Goal: Check status: Check status

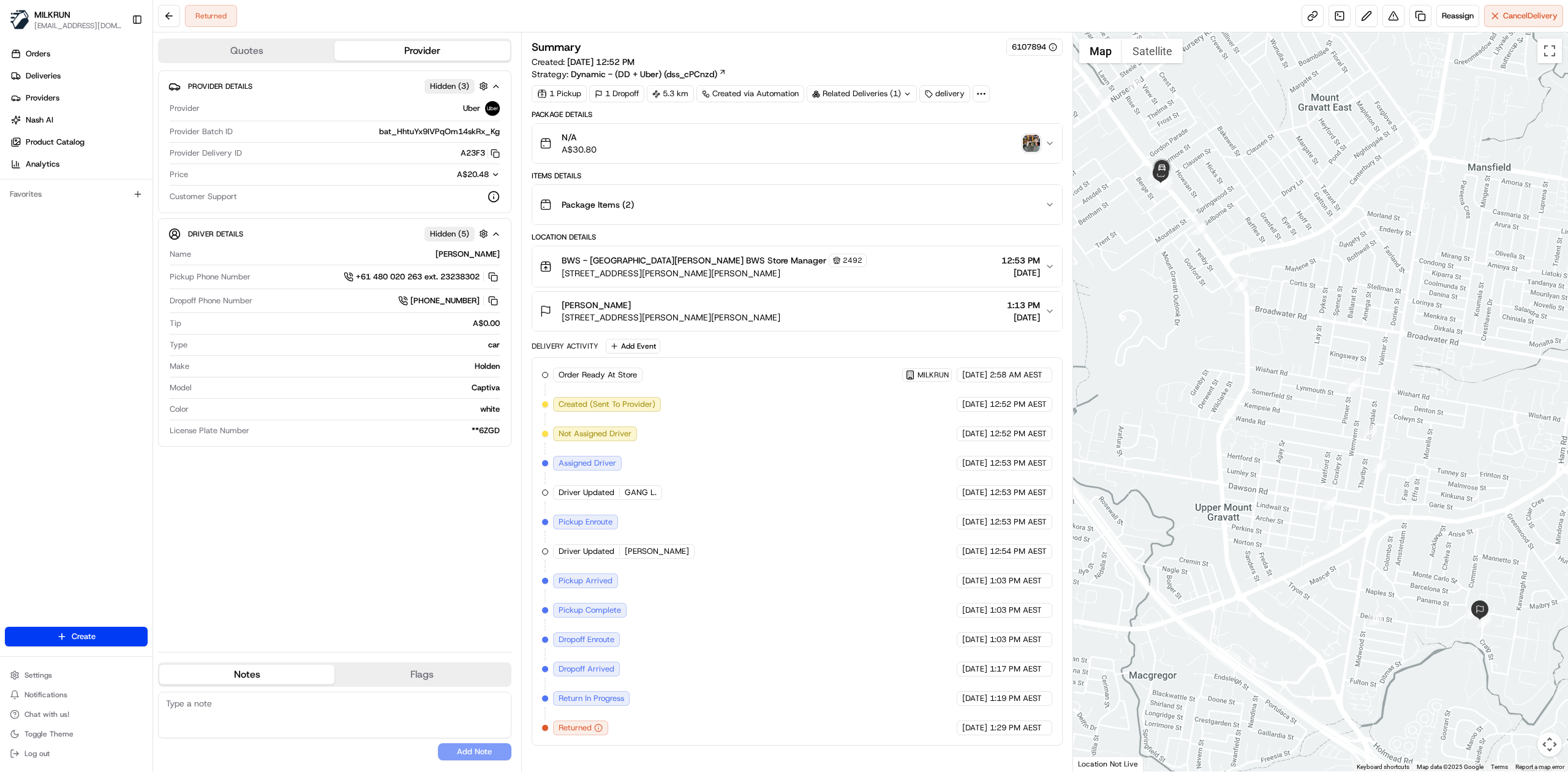
click at [1030, 145] on img "button" at bounding box center [1031, 143] width 17 height 17
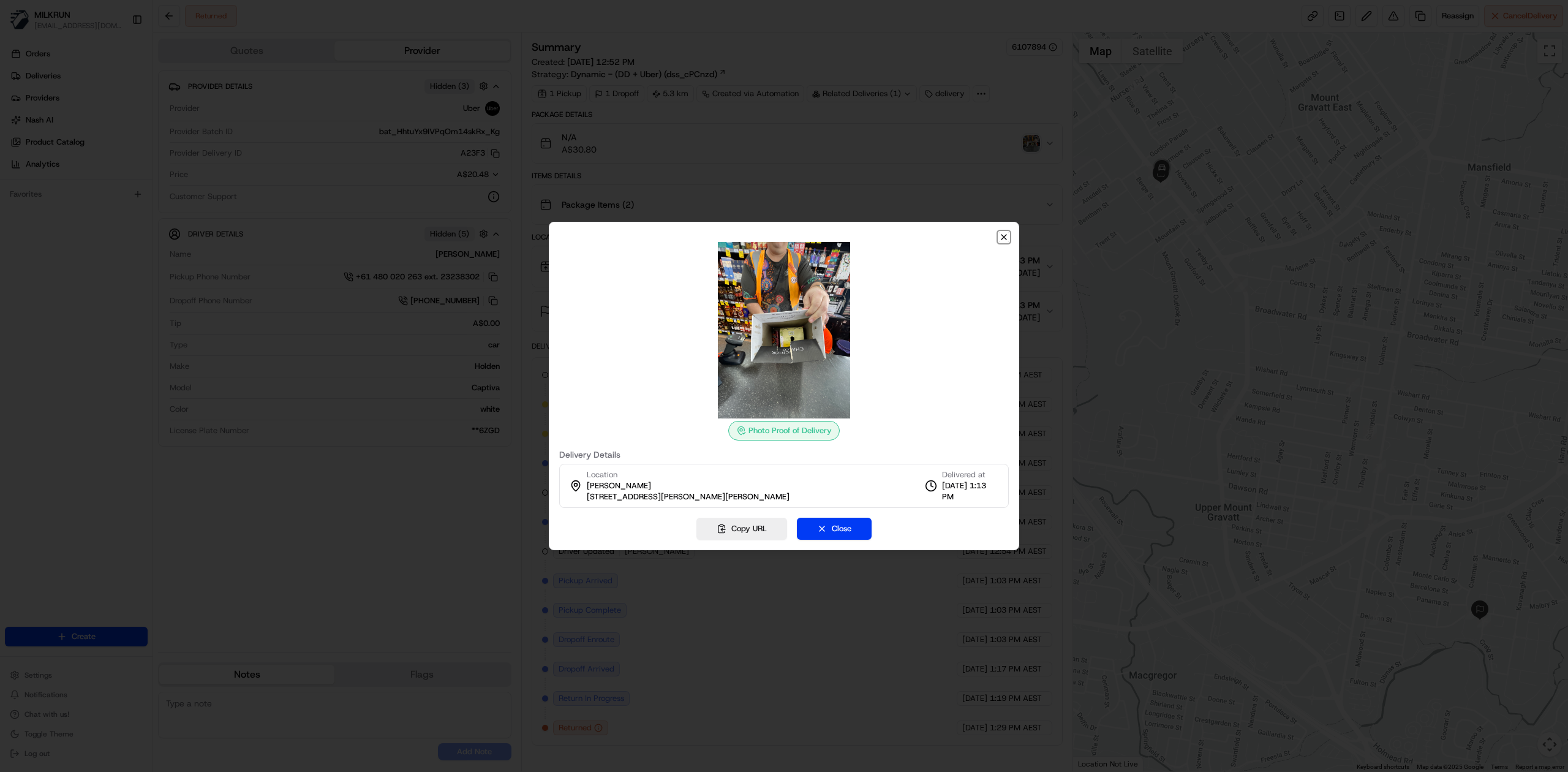
click at [1003, 236] on icon "button" at bounding box center [1004, 237] width 5 height 5
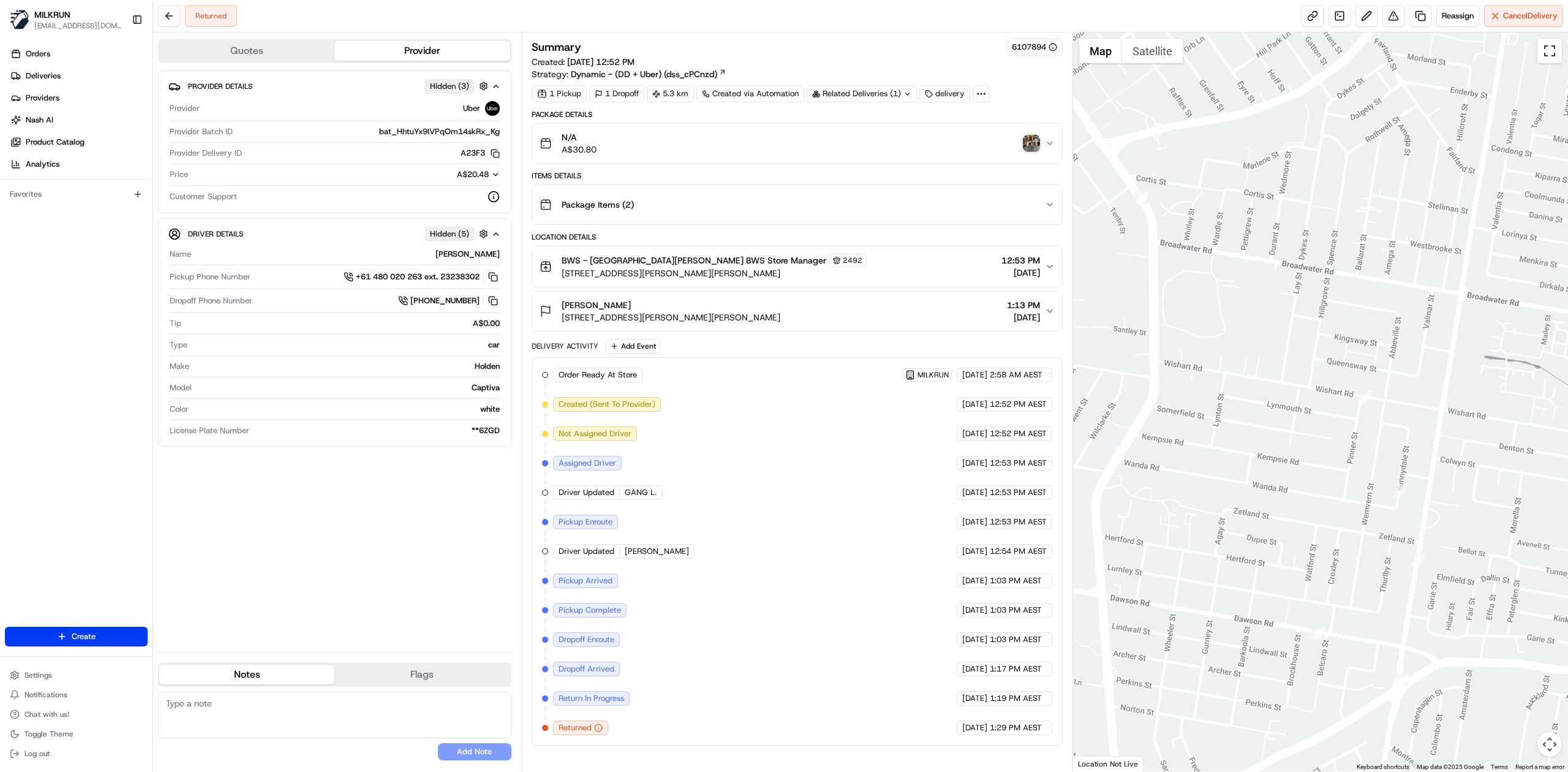
click at [1549, 52] on button "Toggle fullscreen view" at bounding box center [1550, 51] width 25 height 25
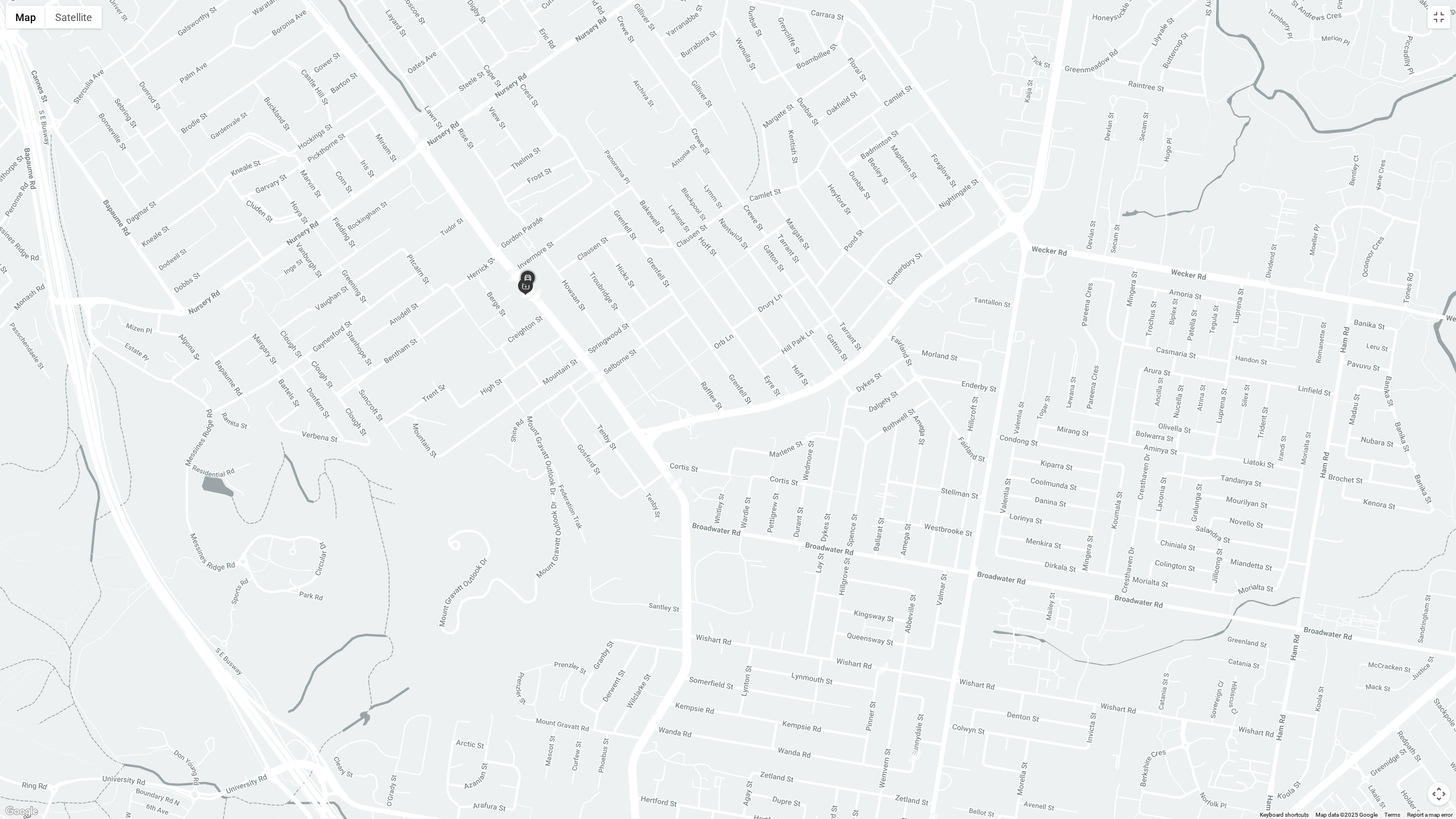
click at [1314, 76] on div at bounding box center [728, 410] width 1456 height 819
click at [1432, 19] on button "Toggle fullscreen view" at bounding box center [1439, 17] width 23 height 23
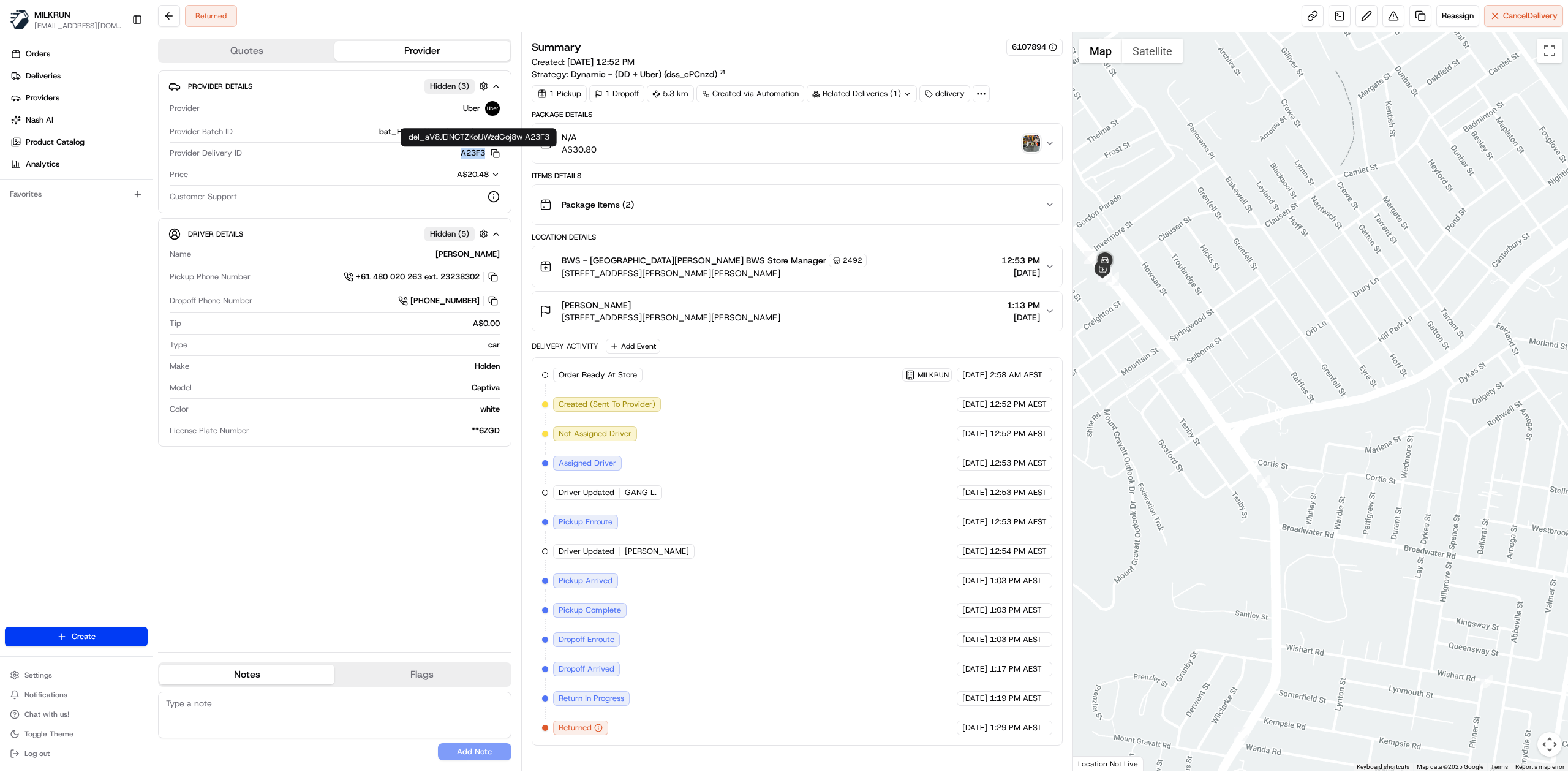
drag, startPoint x: 473, startPoint y: 158, endPoint x: 485, endPoint y: 158, distance: 12.0
click at [485, 158] on div "A23F3 Copy del_aV8JEiNGTZKofJWzdGoj8w A23F3" at bounding box center [373, 153] width 253 height 11
drag, startPoint x: 1546, startPoint y: 57, endPoint x: 1153, endPoint y: 449, distance: 555.1
click at [1546, 57] on button "Toggle fullscreen view" at bounding box center [1550, 51] width 25 height 25
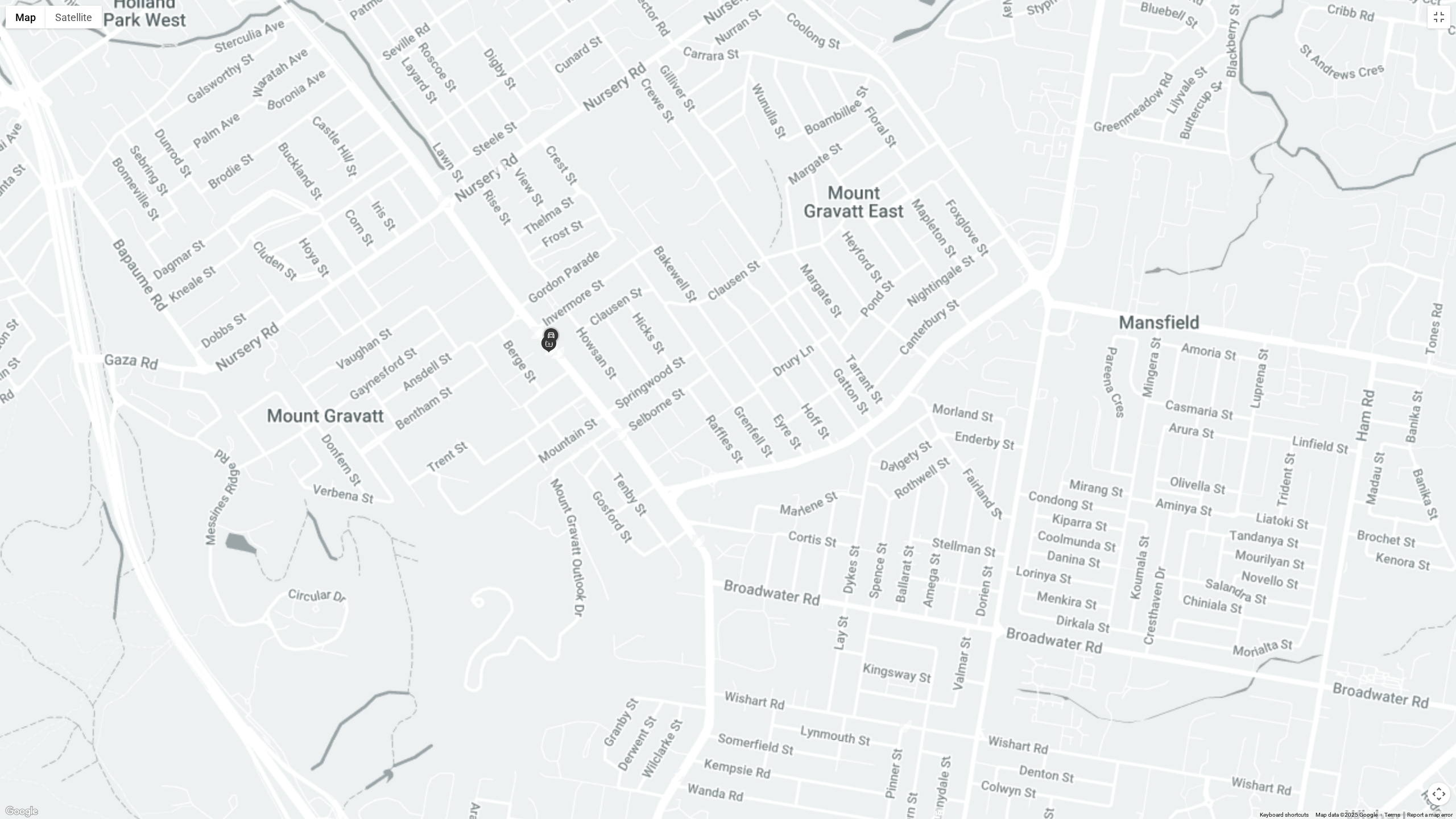
drag, startPoint x: 933, startPoint y: 512, endPoint x: 892, endPoint y: 105, distance: 409.1
click at [892, 105] on div at bounding box center [728, 410] width 1456 height 819
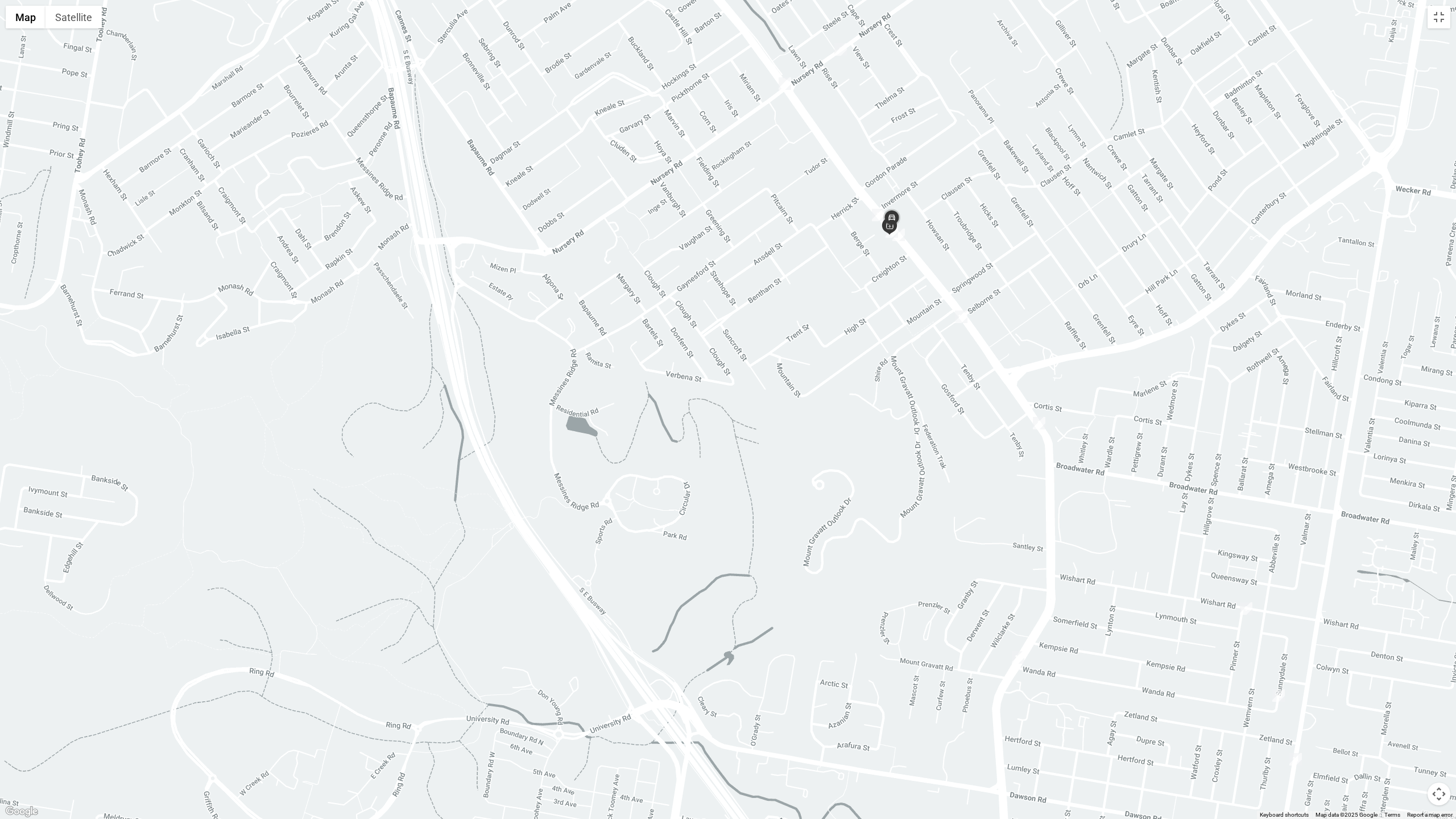
drag, startPoint x: 846, startPoint y: 501, endPoint x: 1156, endPoint y: 742, distance: 392.7
click at [1156, 716] on div at bounding box center [728, 410] width 1456 height 819
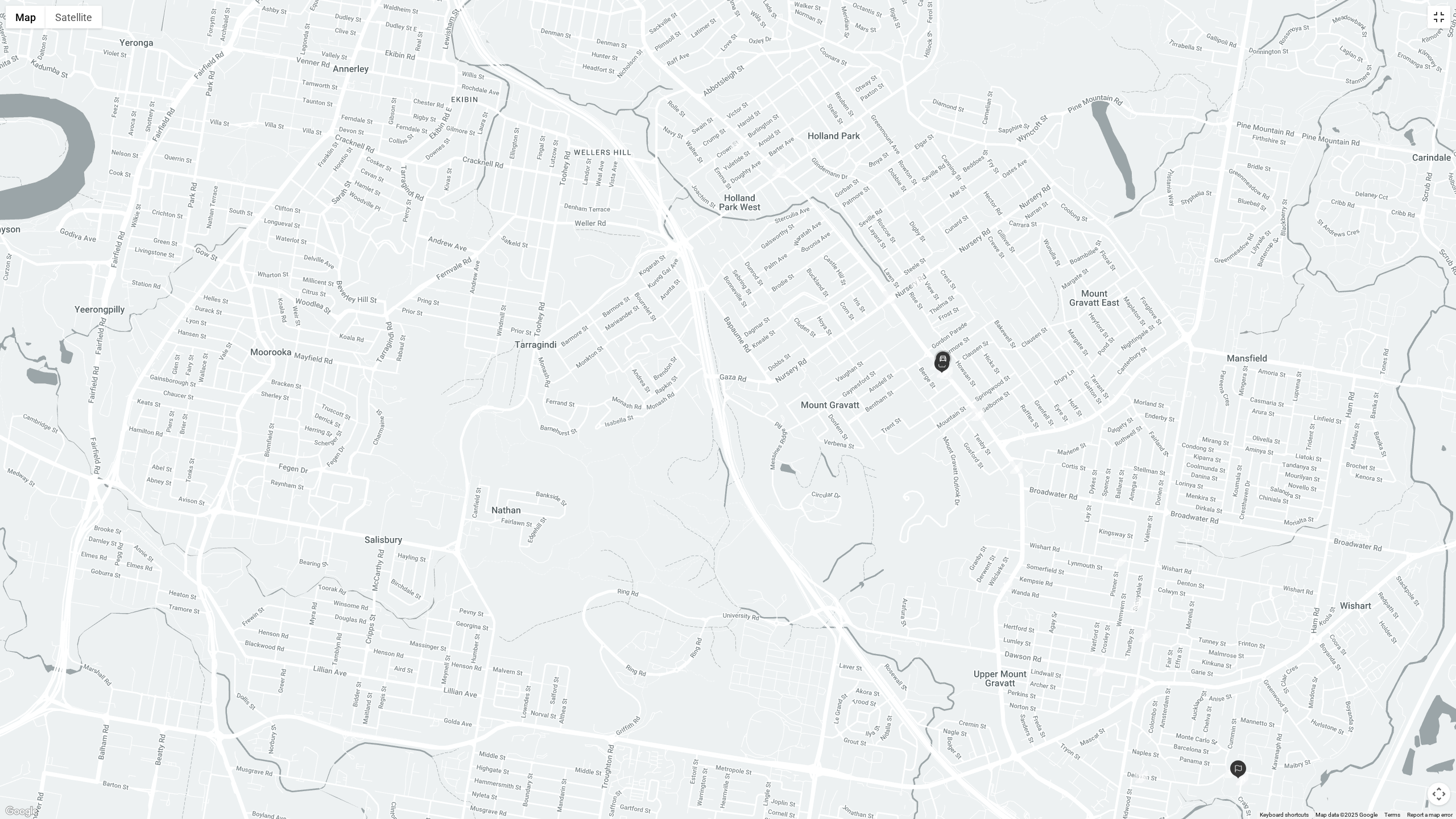
click at [1434, 25] on button "Toggle fullscreen view" at bounding box center [1439, 17] width 23 height 23
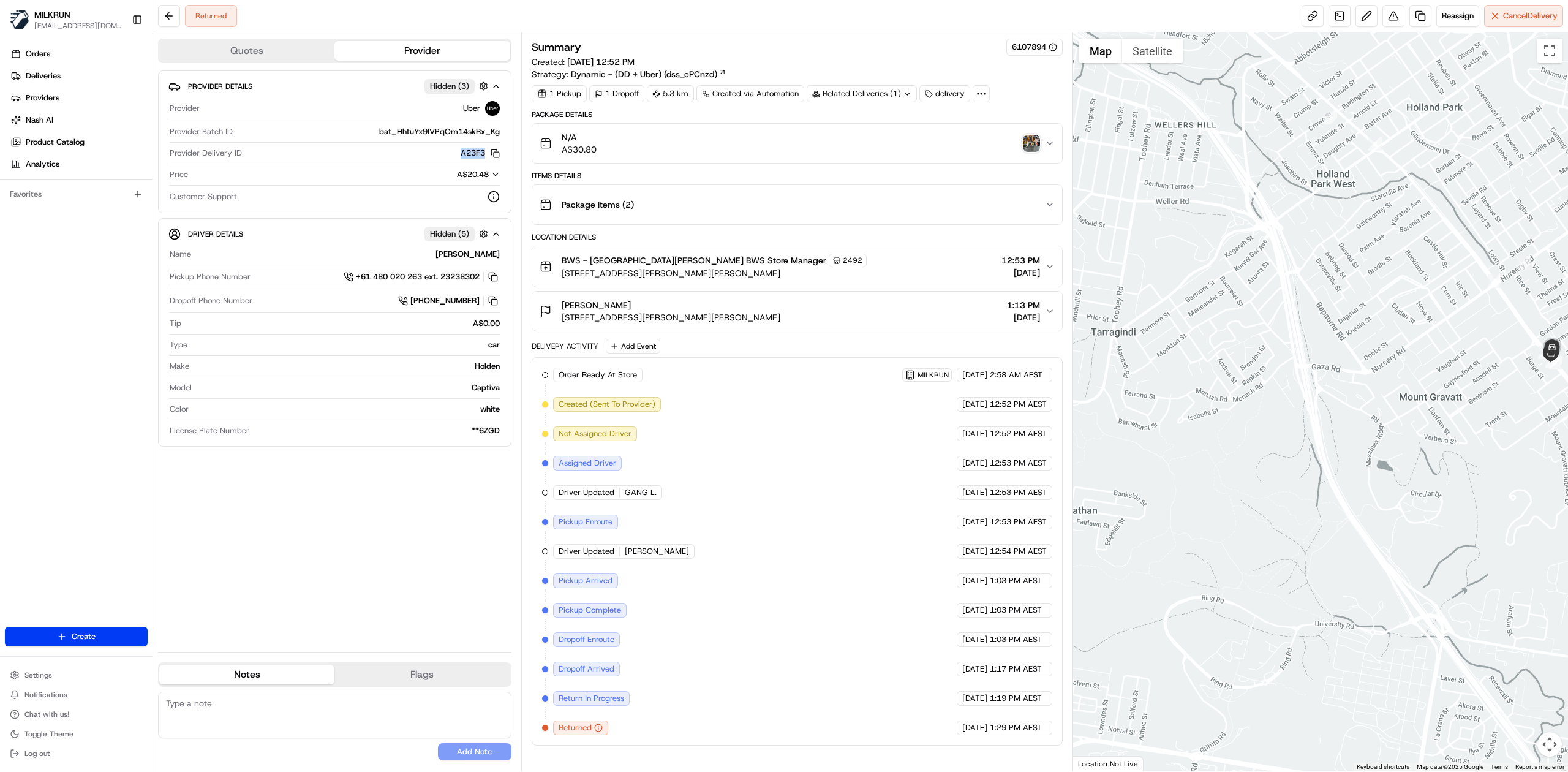
click at [1034, 145] on img "button" at bounding box center [1031, 143] width 17 height 17
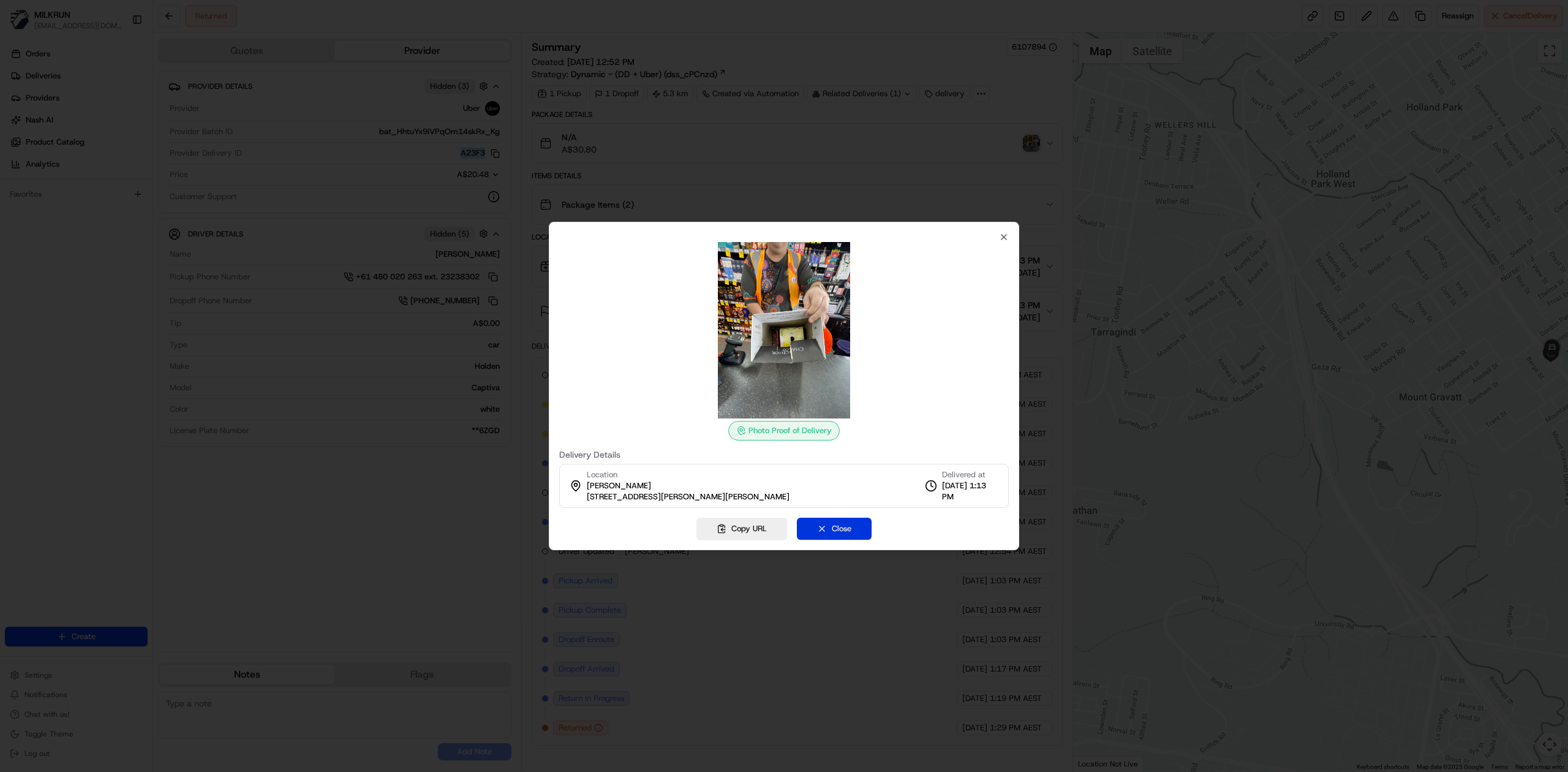
click at [833, 534] on button "Close" at bounding box center [834, 529] width 75 height 22
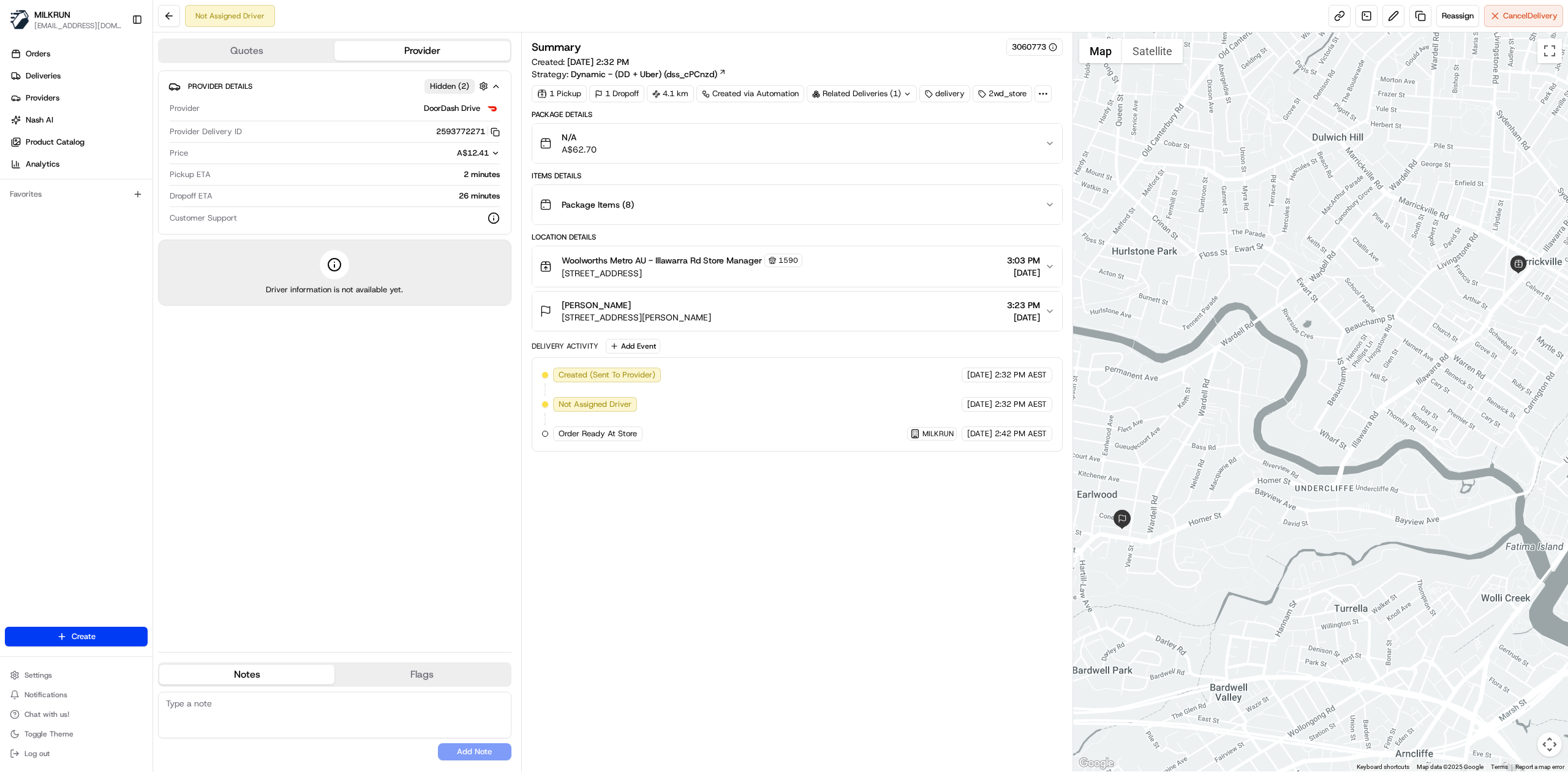
click at [667, 131] on button "N/A A$62.70" at bounding box center [797, 143] width 530 height 39
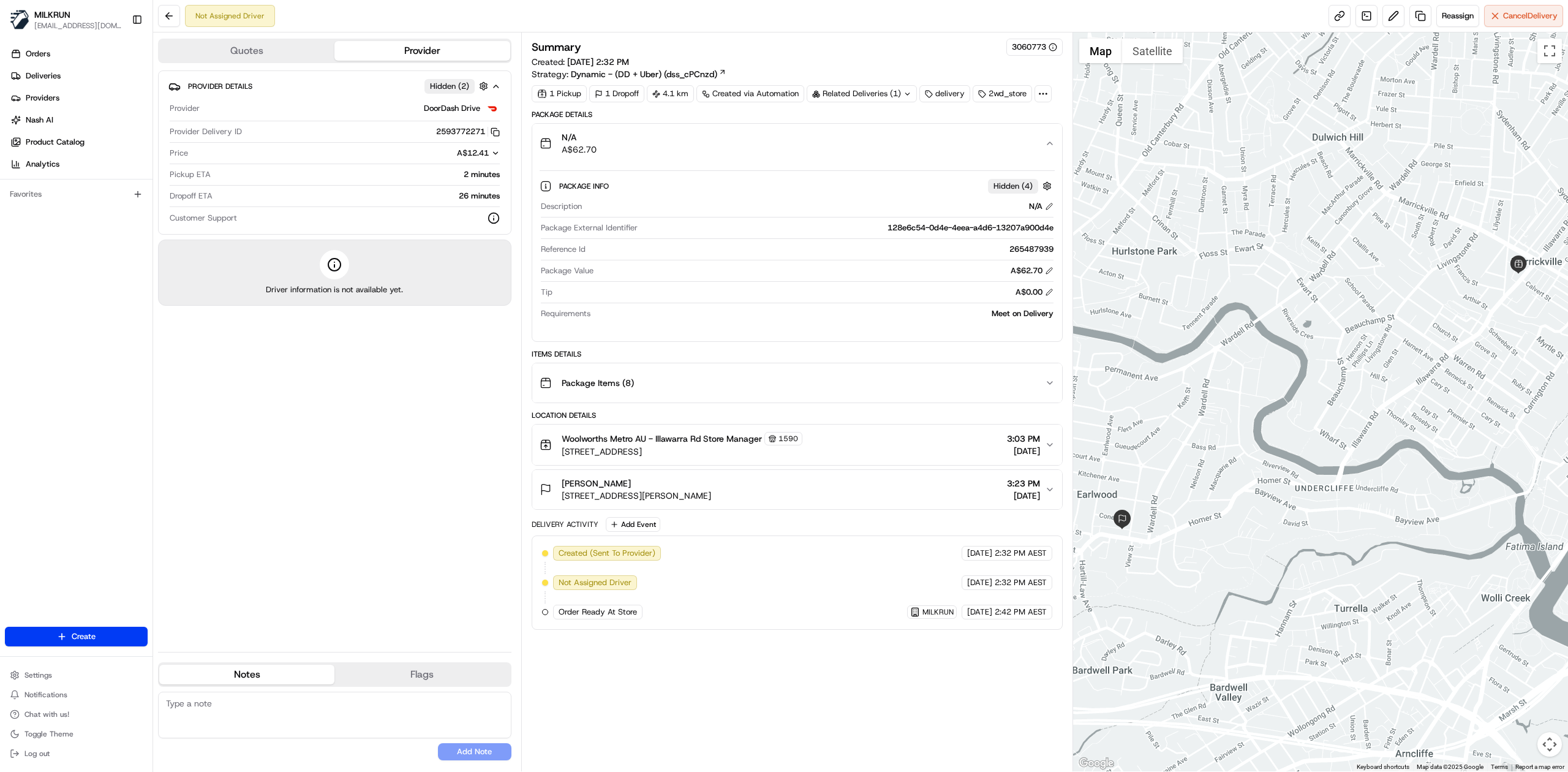
click at [953, 476] on button "[PERSON_NAME] [STREET_ADDRESS][PERSON_NAME], AU 3:23 PM [DATE]" at bounding box center [797, 489] width 530 height 39
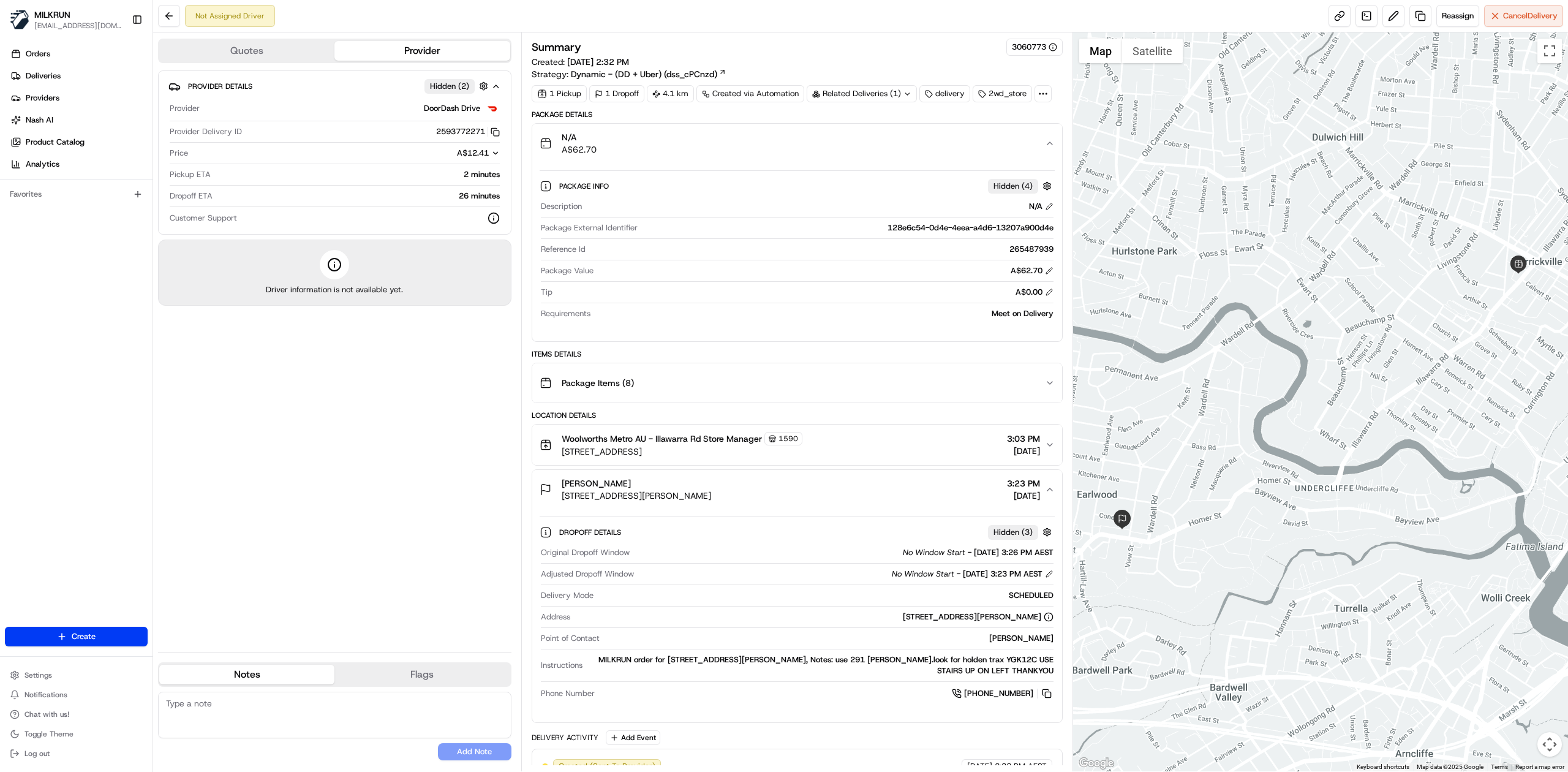
scroll to position [82, 0]
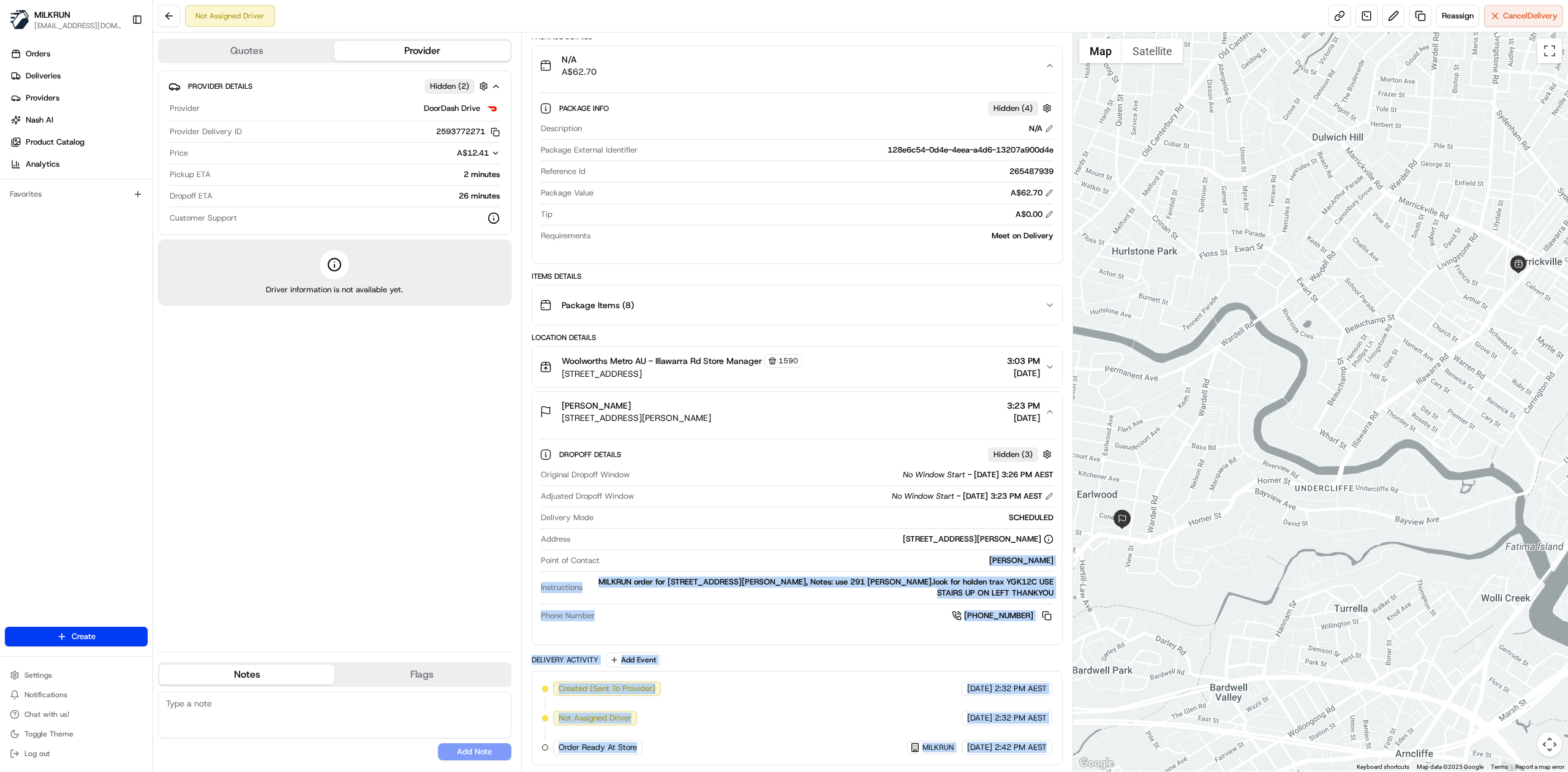
drag, startPoint x: 984, startPoint y: 556, endPoint x: 902, endPoint y: 557, distance: 82.0
click at [1064, 556] on div "Summary 3060773 Created: [DATE] 2:32 PM Strategy: Dynamic - (DD + Uber) (dss_cP…" at bounding box center [797, 402] width 552 height 739
click at [778, 564] on div "[PERSON_NAME]" at bounding box center [829, 560] width 449 height 11
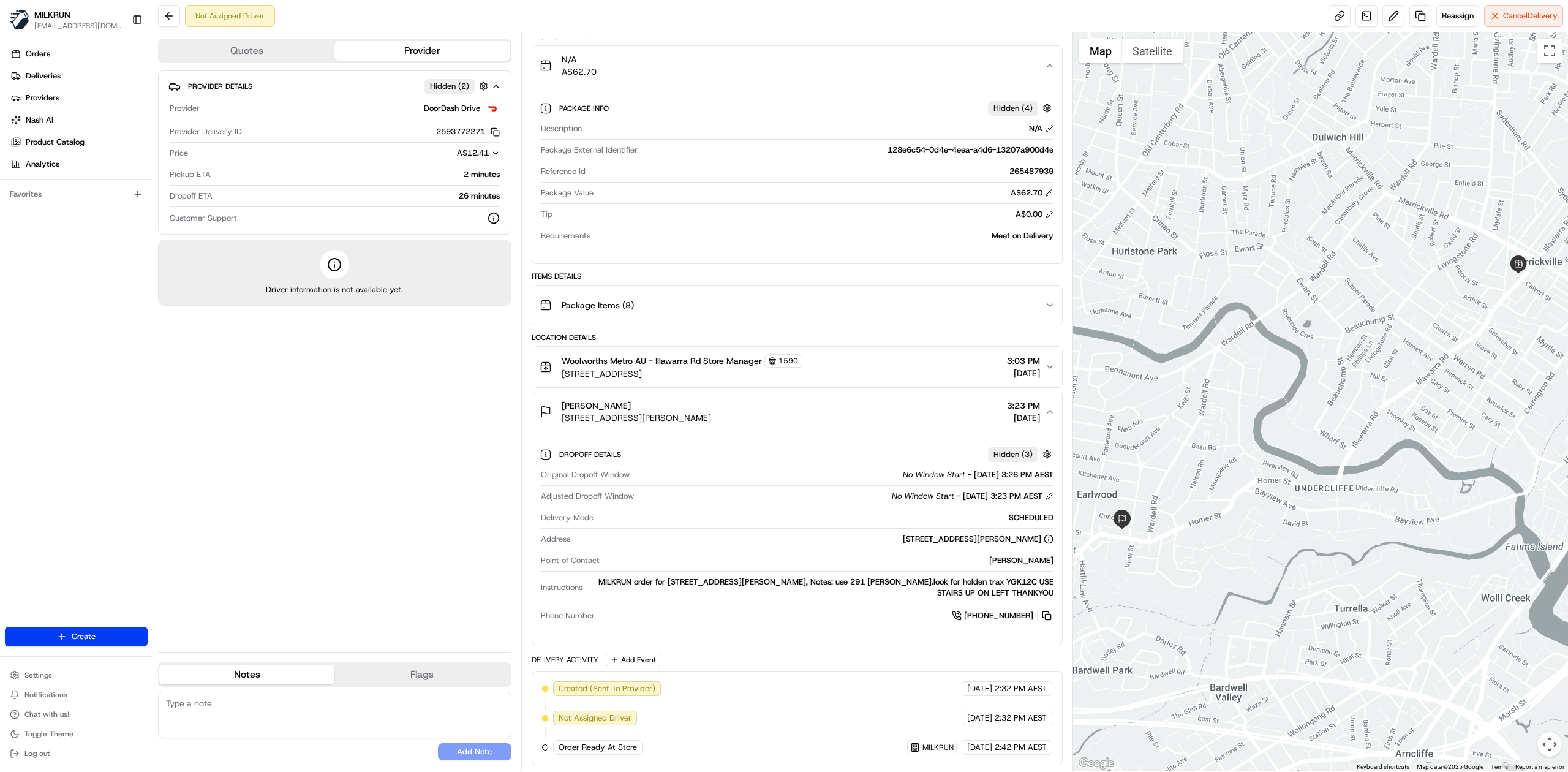
scroll to position [83, 0]
click at [1022, 363] on span "3:03 PM" at bounding box center [1024, 361] width 33 height 12
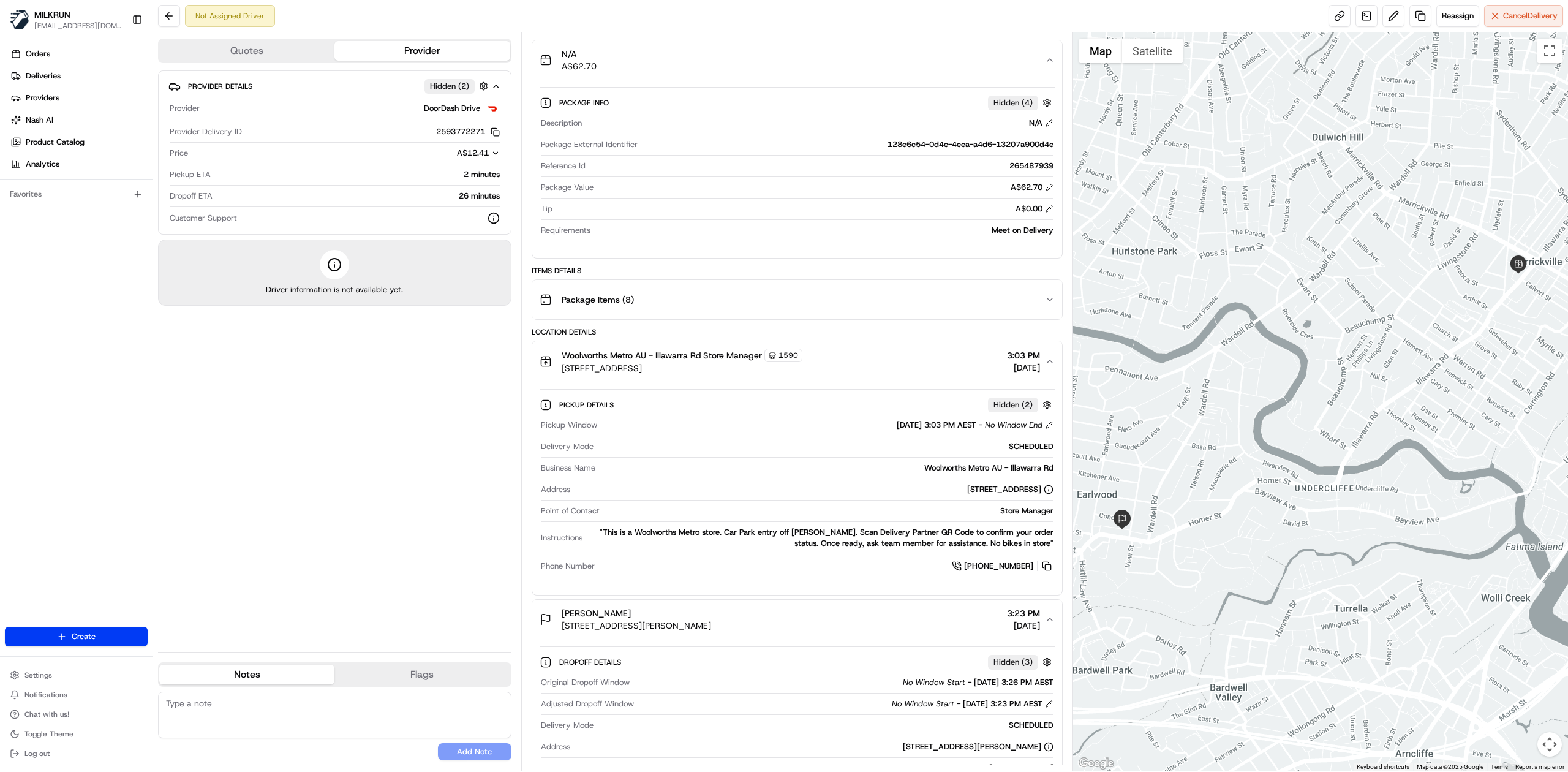
click at [966, 375] on div "Woolworths Metro AU - Illawarra Rd Store Manager [STREET_ADDRESS] 3:03 PM [DATE]" at bounding box center [792, 361] width 505 height 26
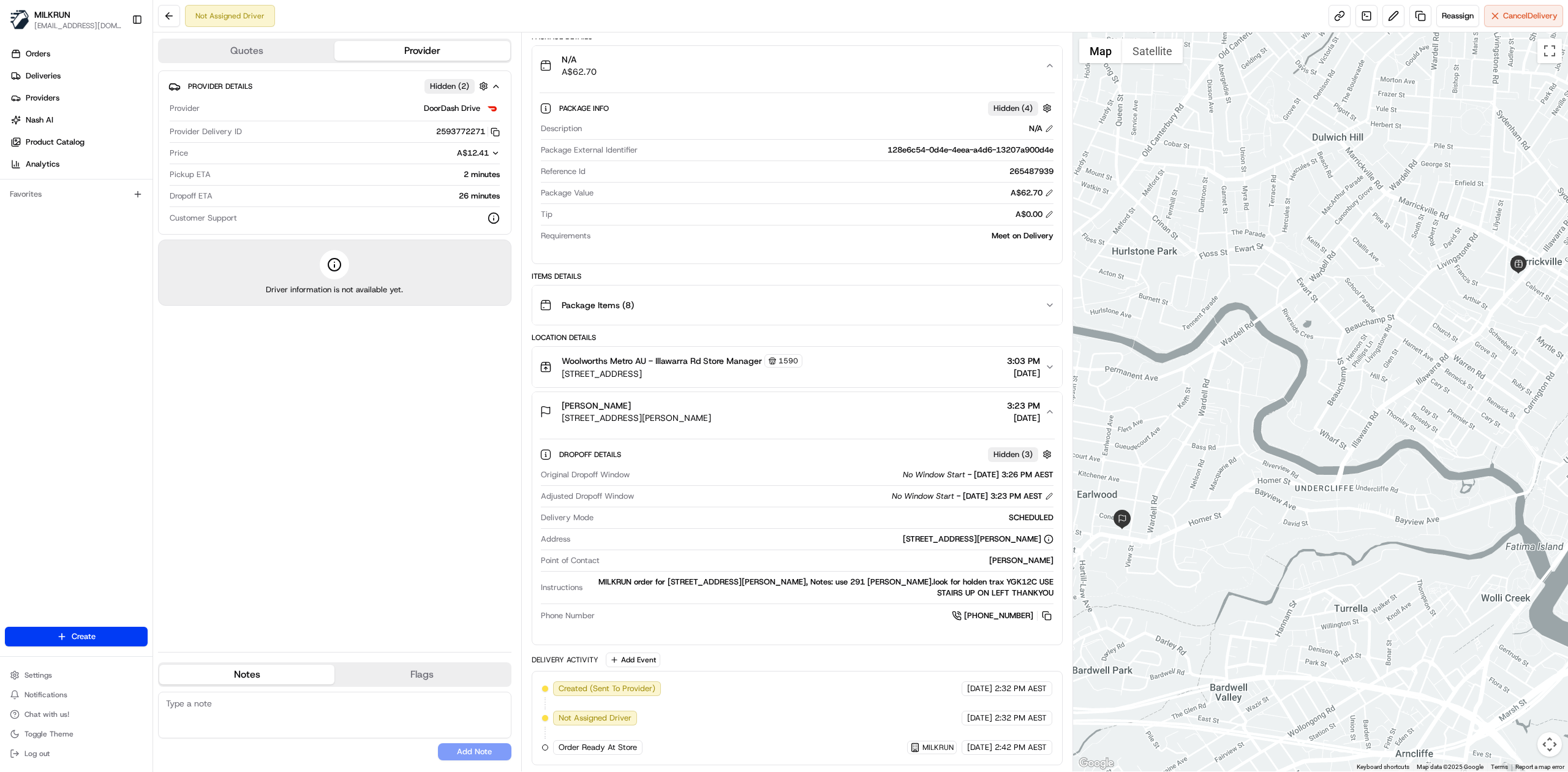
click at [972, 421] on div "[PERSON_NAME] [STREET_ADDRESS][PERSON_NAME], AU 3:23 PM [DATE]" at bounding box center [792, 411] width 505 height 25
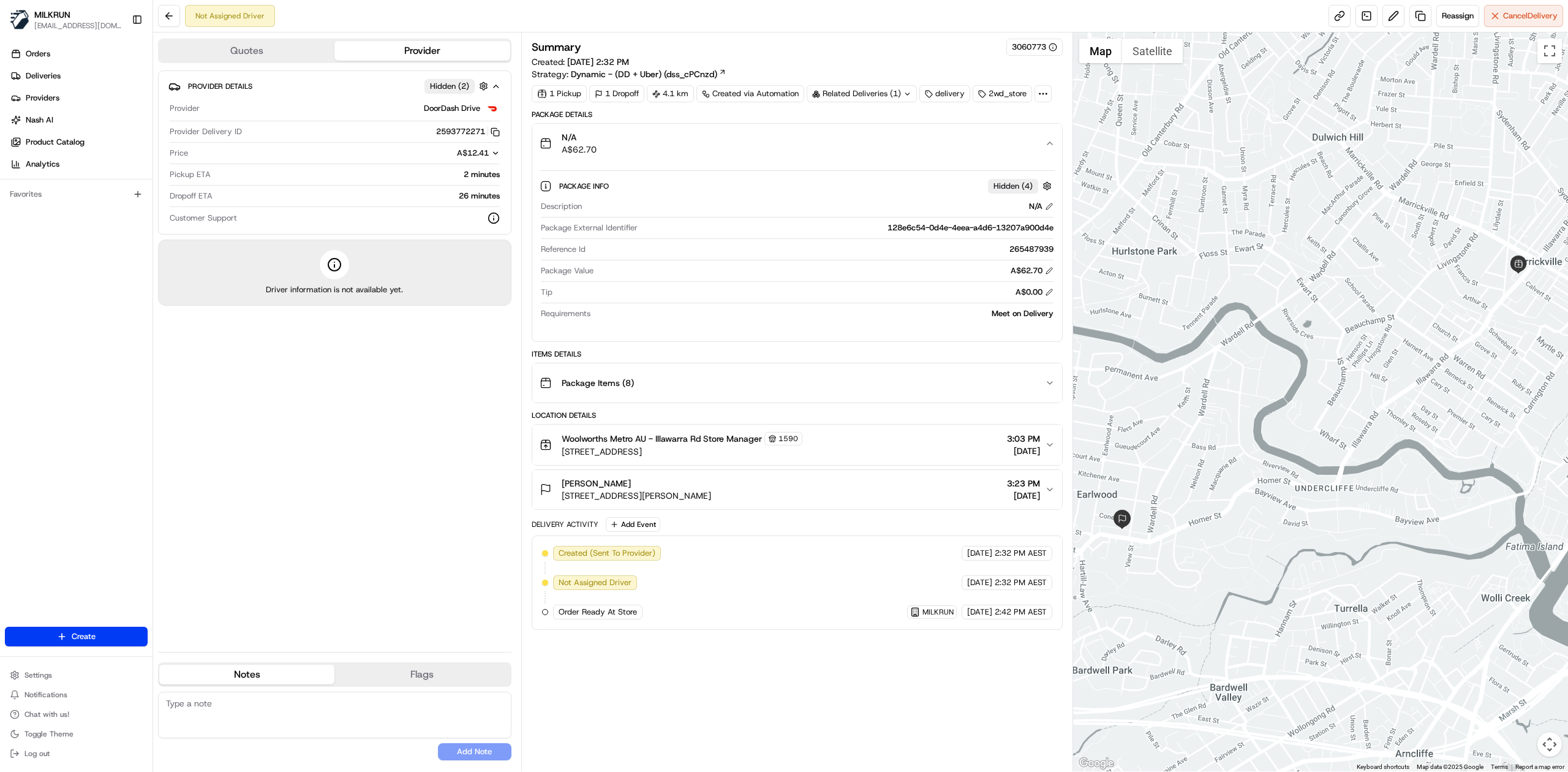
click at [1039, 501] on div "[PERSON_NAME] [STREET_ADDRESS][PERSON_NAME], AU 3:23 PM [DATE]" at bounding box center [792, 489] width 505 height 25
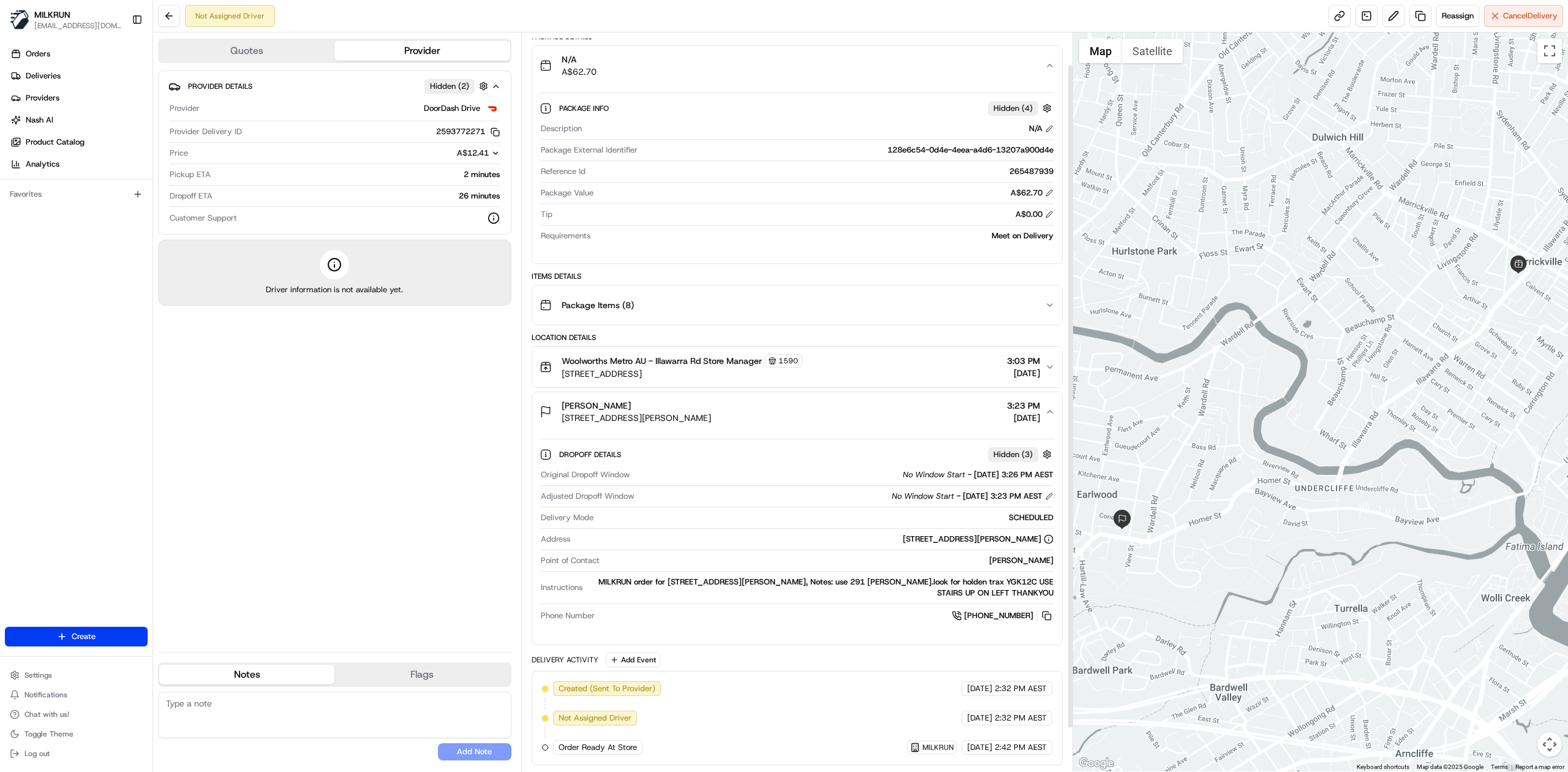
scroll to position [83, 0]
drag, startPoint x: 937, startPoint y: 581, endPoint x: 1008, endPoint y: 595, distance: 72.4
click at [1008, 595] on div "MILKRUN order for [STREET_ADDRESS][PERSON_NAME], Notes: use 291 [PERSON_NAME].l…" at bounding box center [821, 588] width 466 height 22
